Goal: Find specific page/section: Find specific page/section

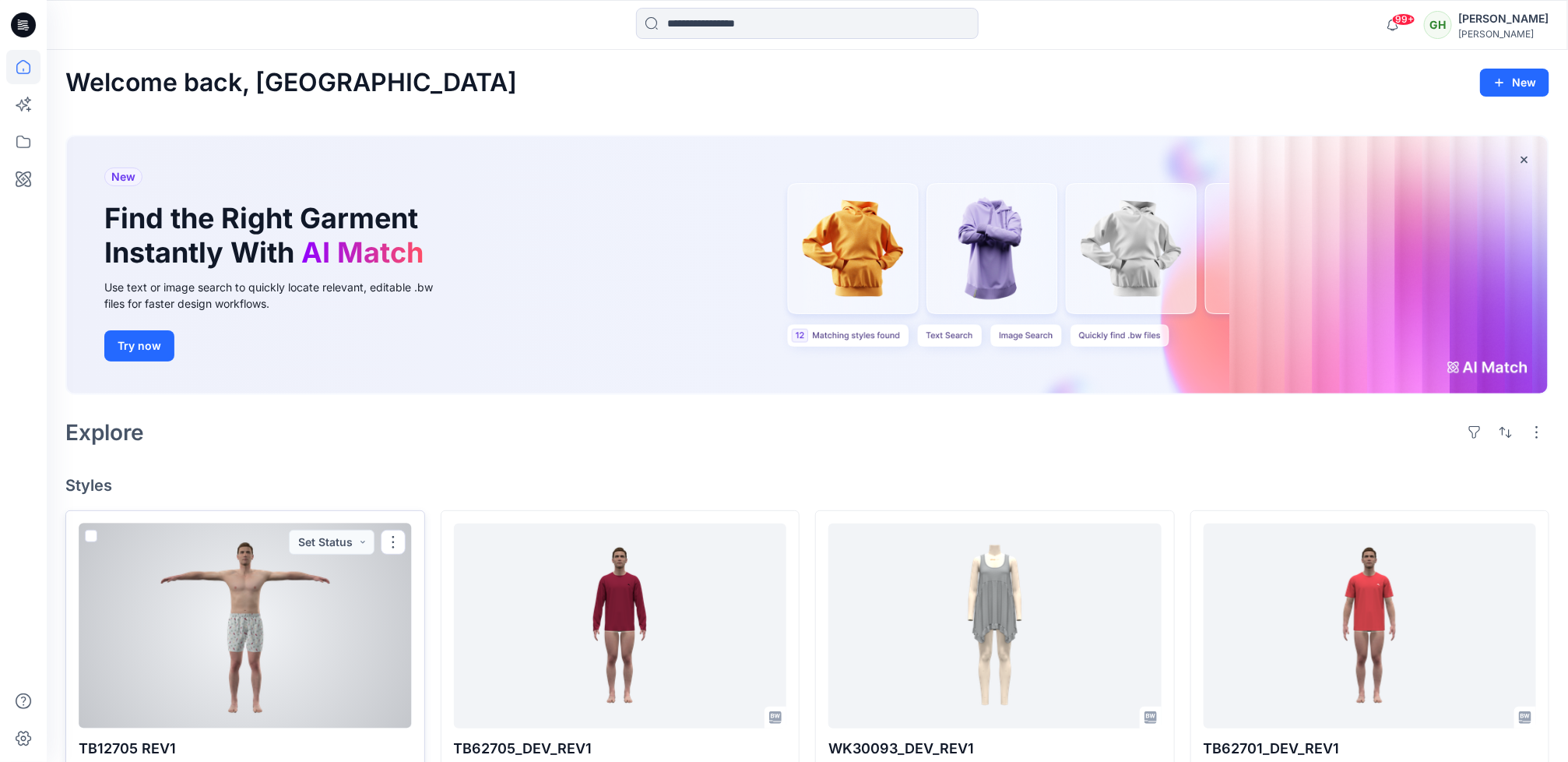
click at [283, 641] on div at bounding box center [245, 625] width 333 height 205
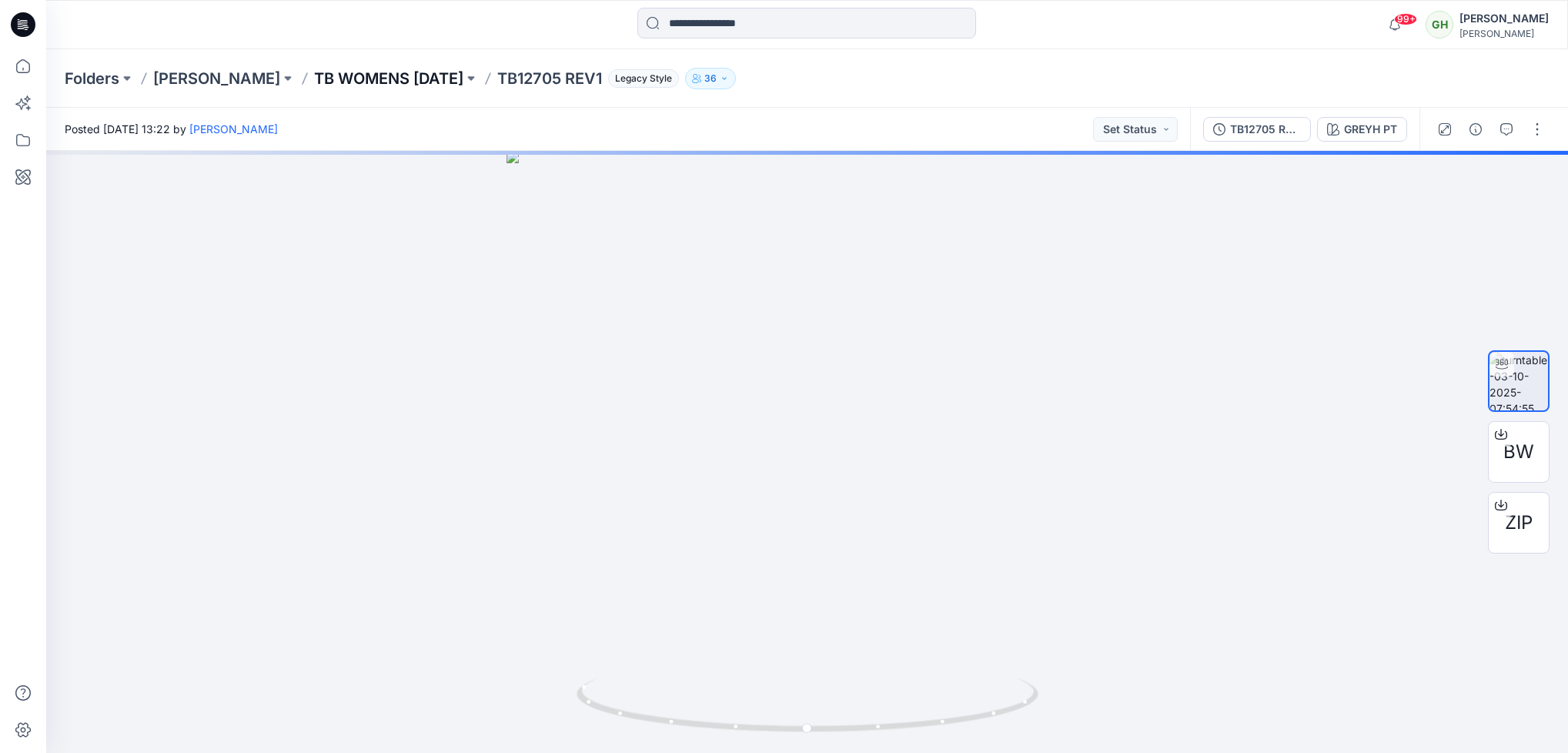
click at [364, 74] on p "TB WOMENS [DATE]" at bounding box center [388, 79] width 150 height 22
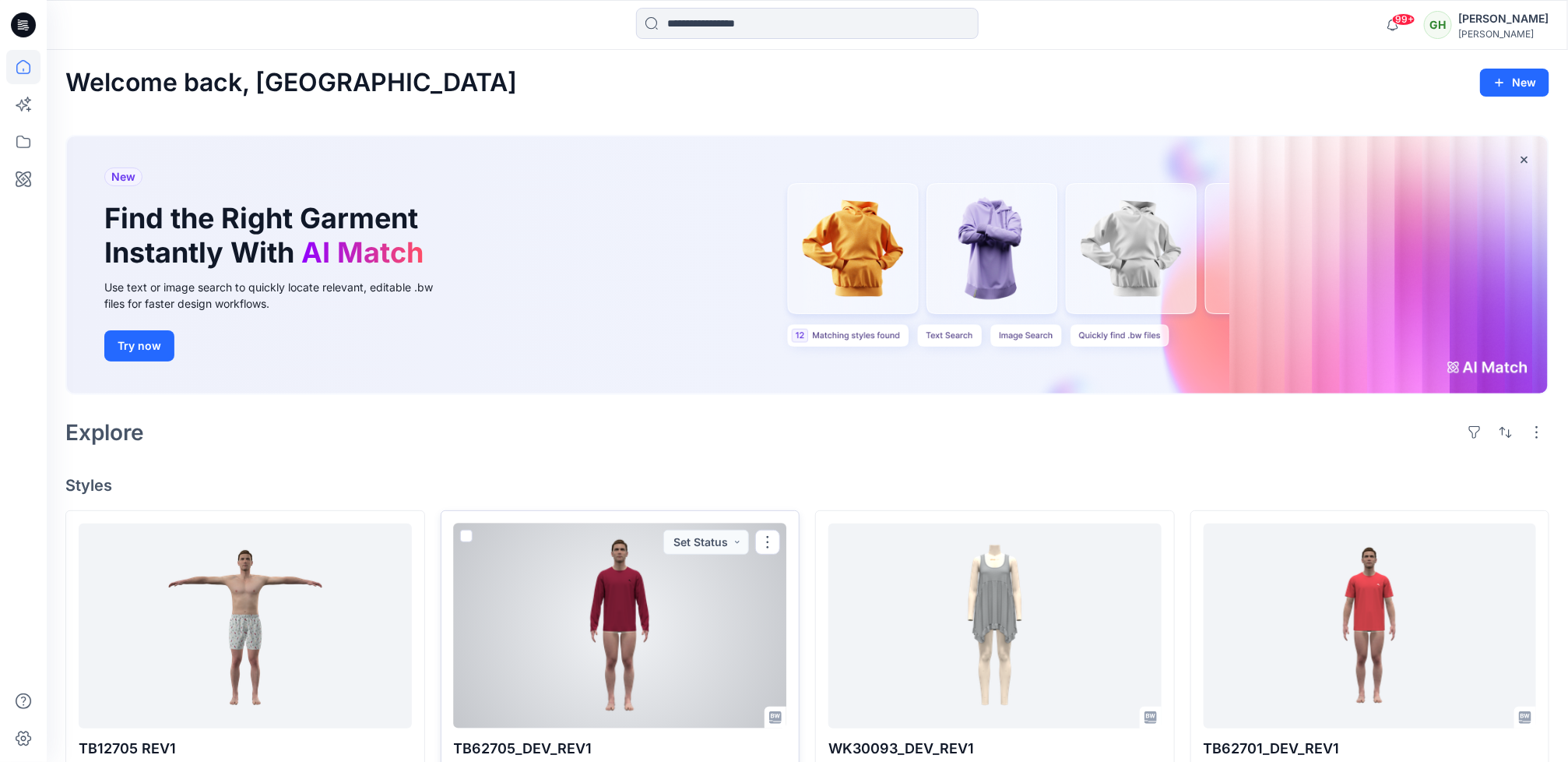
click at [703, 601] on div at bounding box center [620, 625] width 333 height 205
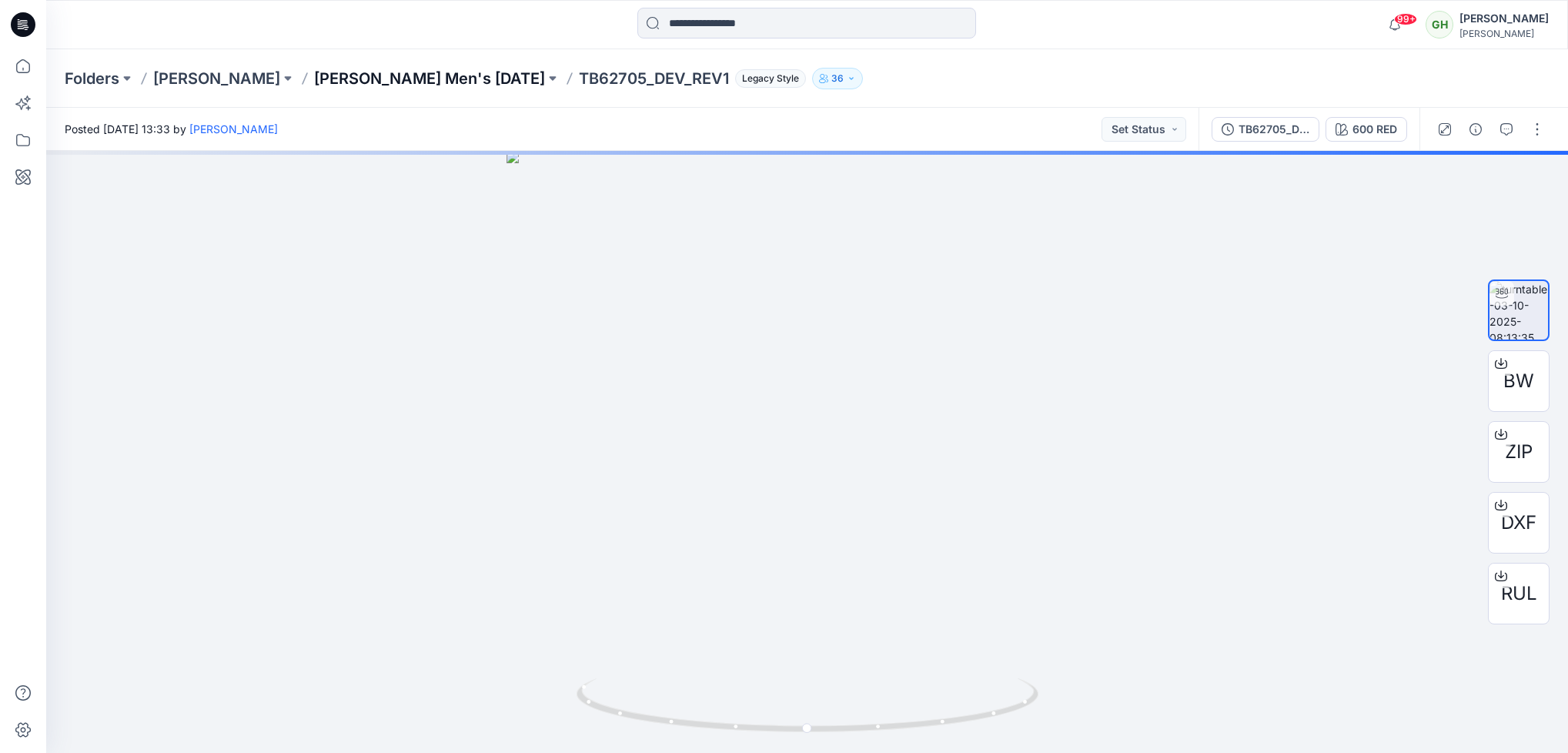
click at [470, 73] on p "[PERSON_NAME] Men's [DATE]" at bounding box center [429, 79] width 231 height 22
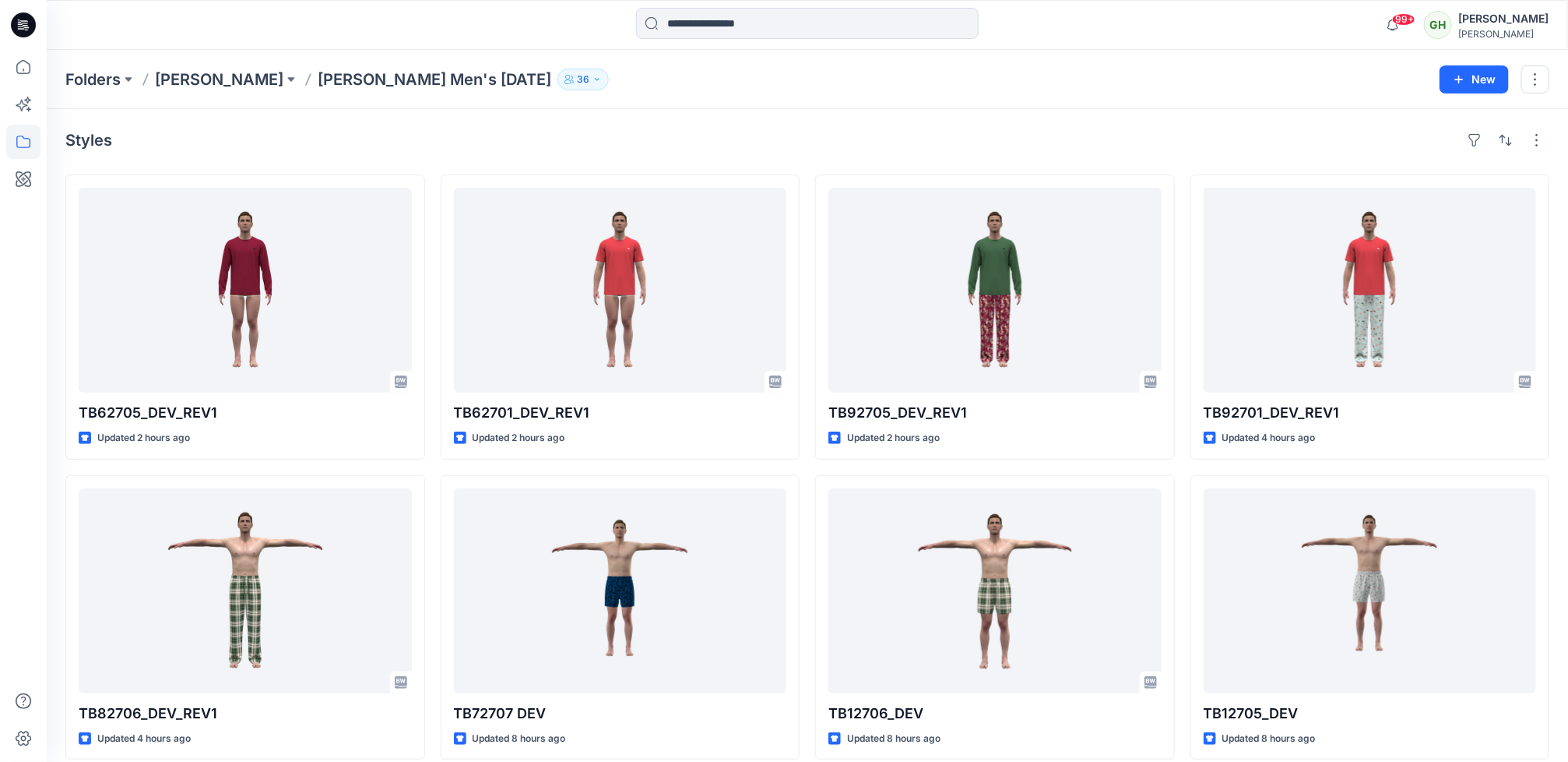
click at [0, 559] on div at bounding box center [23, 381] width 47 height 762
click at [44, 577] on div at bounding box center [23, 381] width 47 height 762
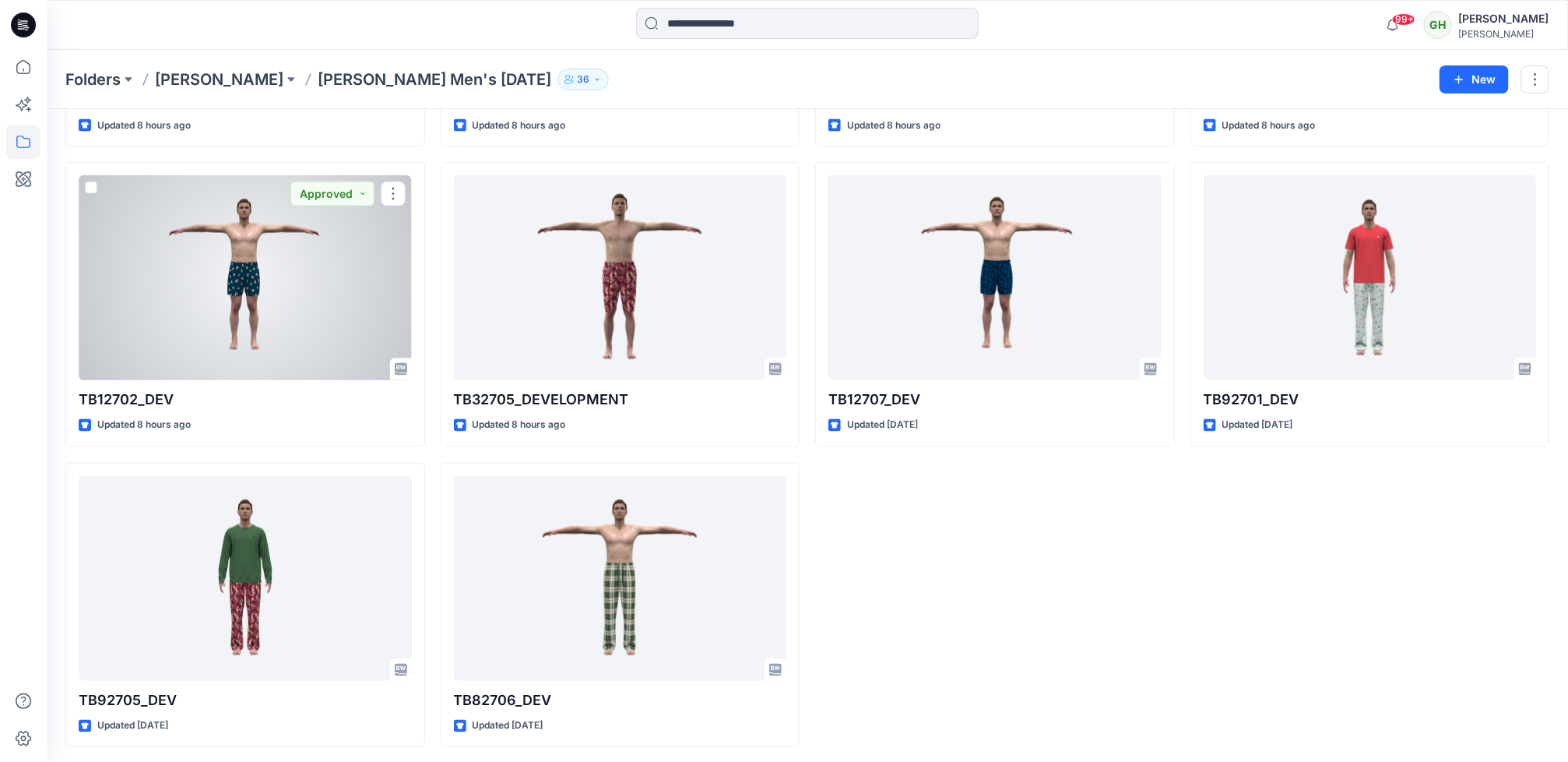
scroll to position [1220, 0]
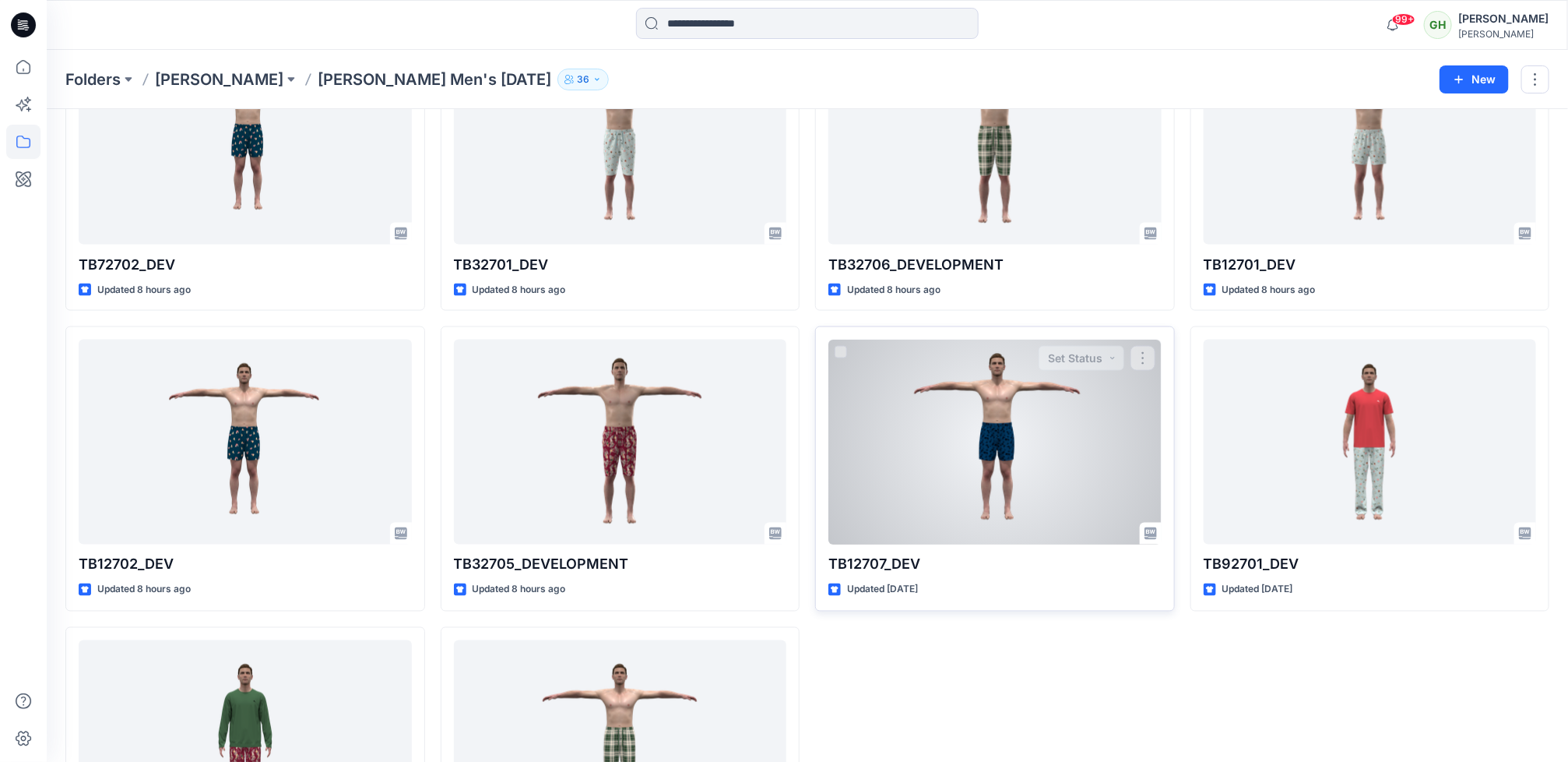
scroll to position [1052, 0]
